Goal: Obtain resource: Obtain resource

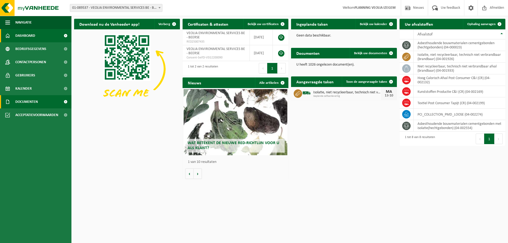
click at [25, 102] on span "Documenten" at bounding box center [26, 101] width 22 height 13
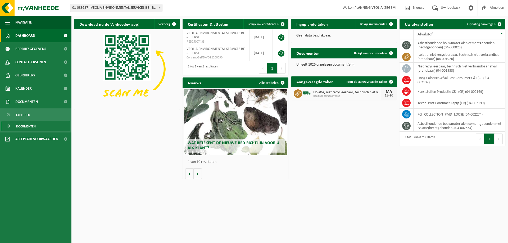
click at [25, 125] on span "Documenten" at bounding box center [26, 126] width 20 height 10
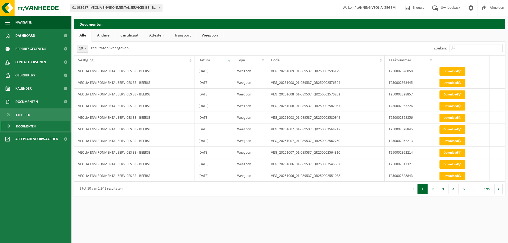
click at [119, 8] on span "01-089537 - VEOLIA ENVIRONMENTAL SERVICES BE - BEERSE" at bounding box center [116, 7] width 92 height 7
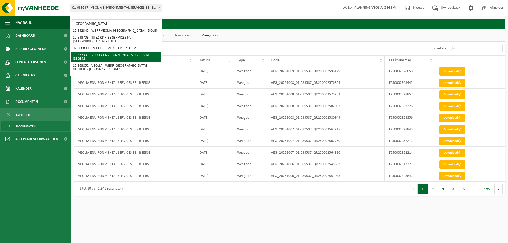
scroll to position [93, 0]
select select "99615"
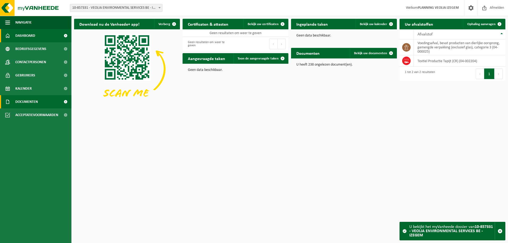
click at [31, 104] on span "Documenten" at bounding box center [26, 101] width 22 height 13
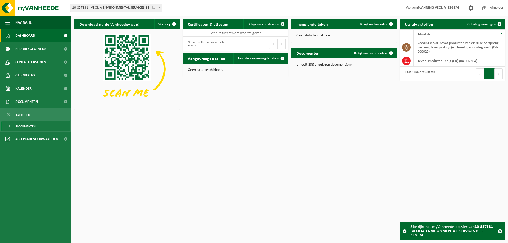
click at [31, 127] on span "Documenten" at bounding box center [26, 126] width 20 height 10
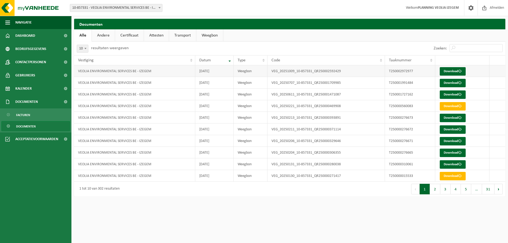
click at [442, 66] on td "Download" at bounding box center [462, 71] width 54 height 12
click at [447, 70] on link "Download" at bounding box center [453, 71] width 26 height 8
